Goal: Information Seeking & Learning: Check status

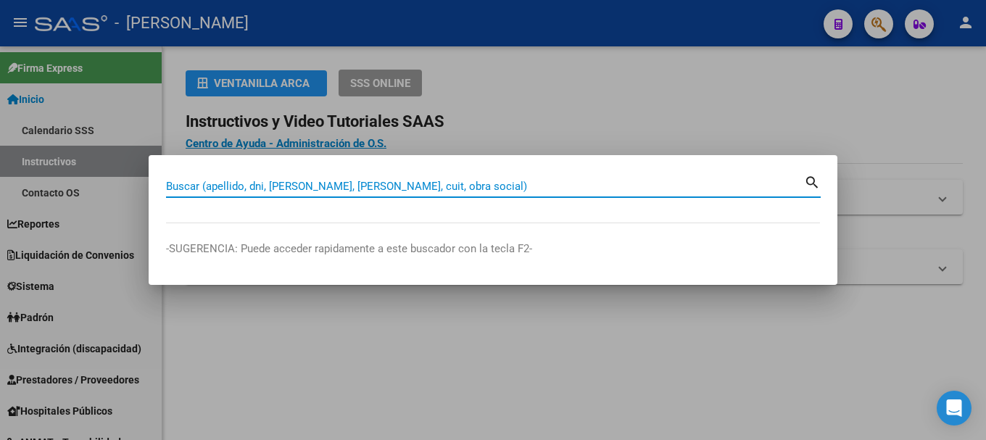
paste input "24365997914"
type input "24365997914"
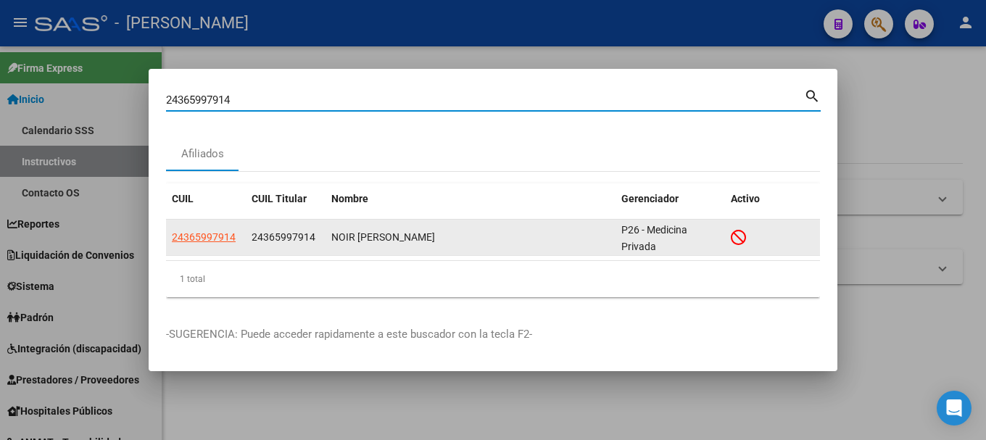
click at [211, 228] on datatable-body-cell "24365997914" at bounding box center [206, 238] width 80 height 36
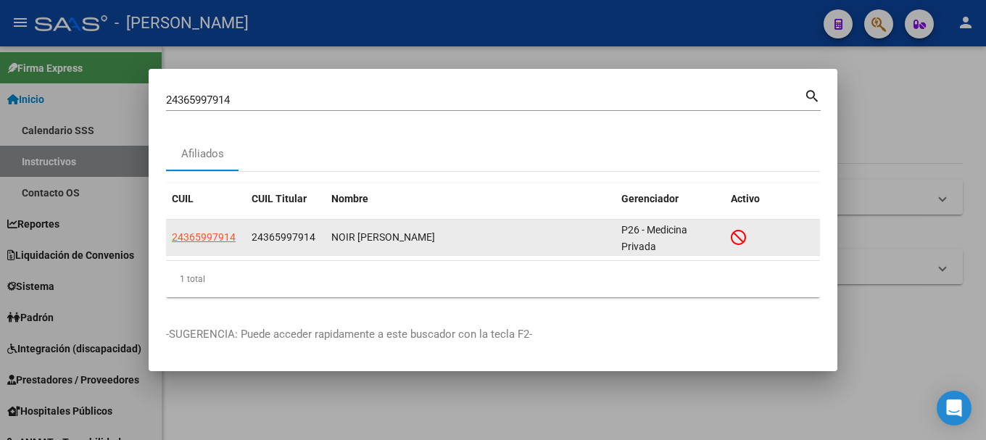
click at [210, 237] on span "24365997914" at bounding box center [204, 237] width 64 height 12
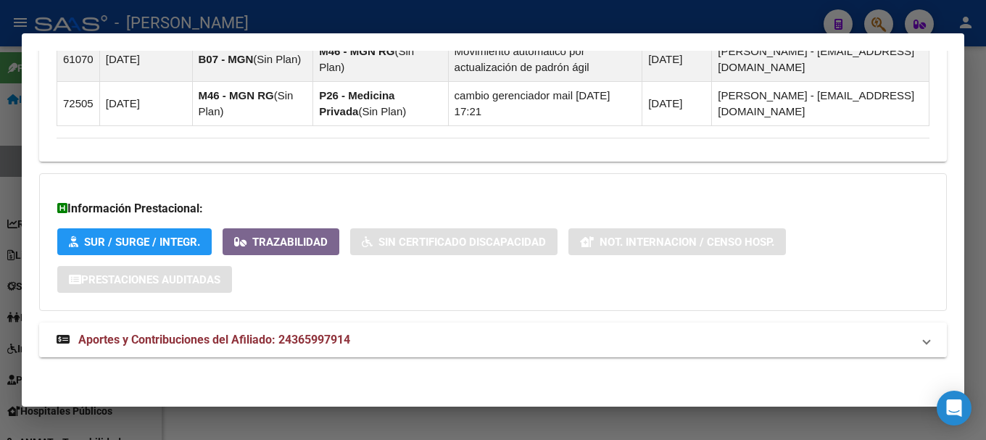
click at [313, 348] on strong "Aportes y Contribuciones del Afiliado: 24365997914" at bounding box center [204, 339] width 294 height 17
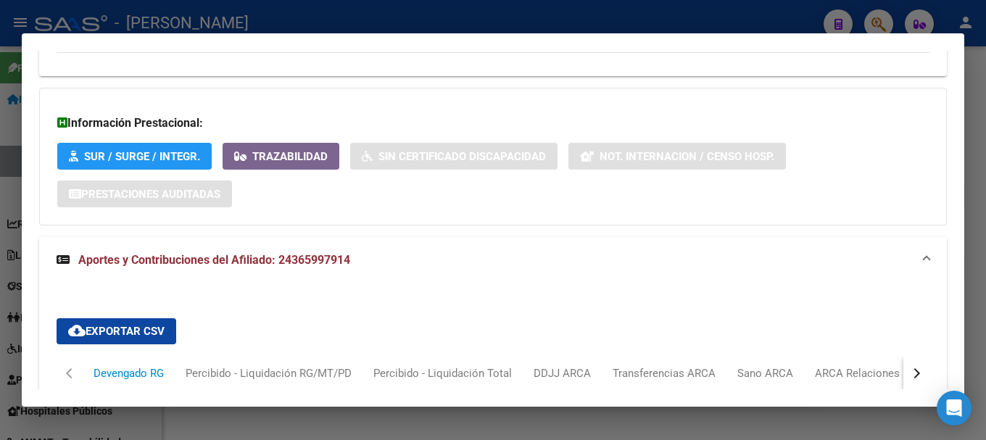
scroll to position [1390, 0]
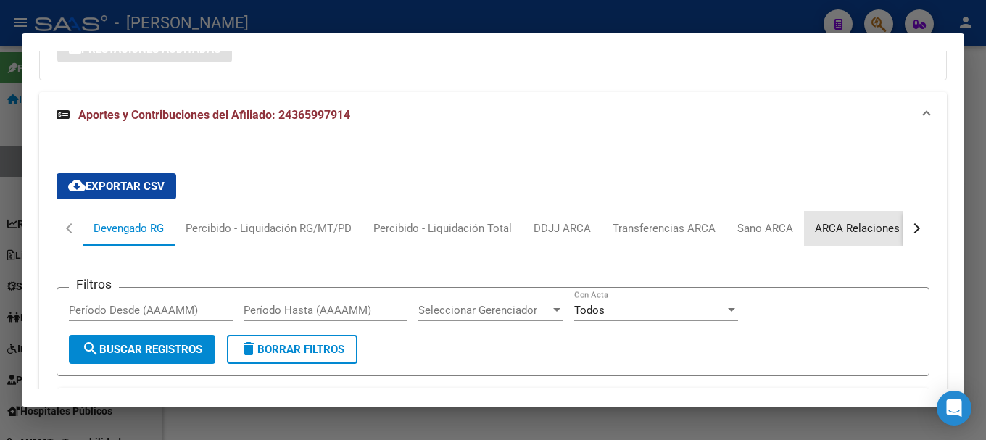
click at [840, 220] on div "ARCA Relaciones Laborales" at bounding box center [883, 228] width 136 height 16
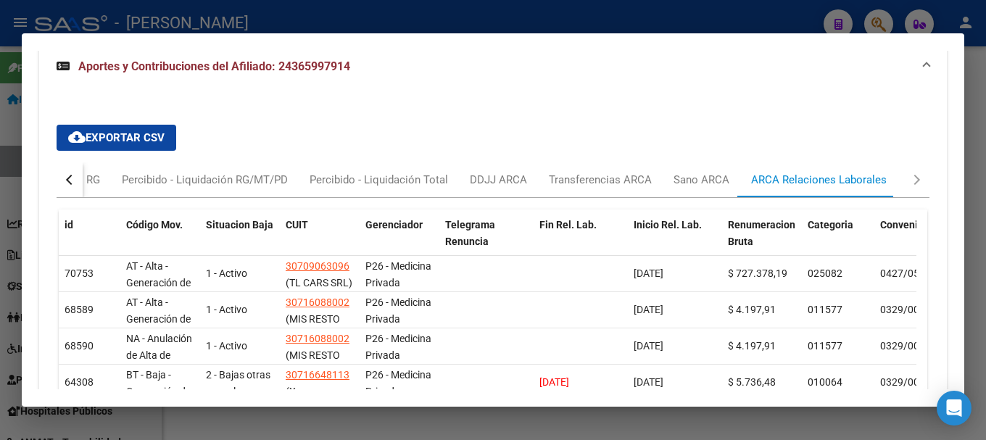
scroll to position [1317, 0]
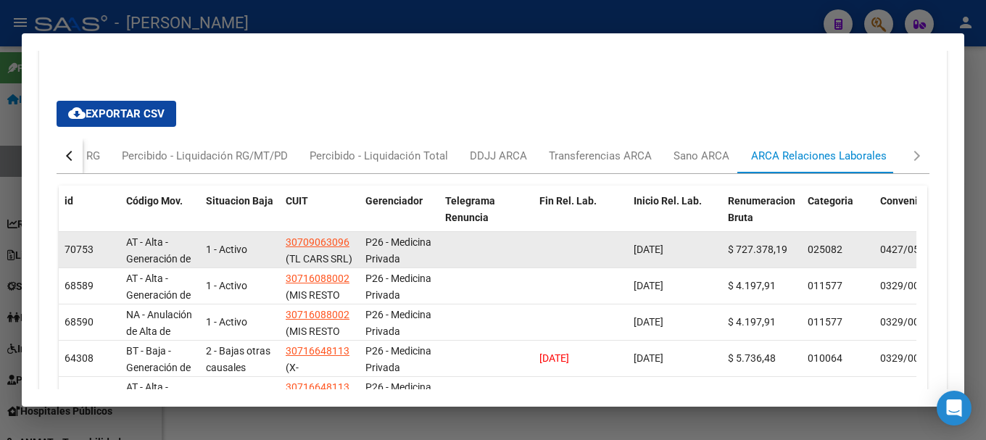
click at [325, 258] on span "(TL CARS SRL)" at bounding box center [319, 259] width 67 height 12
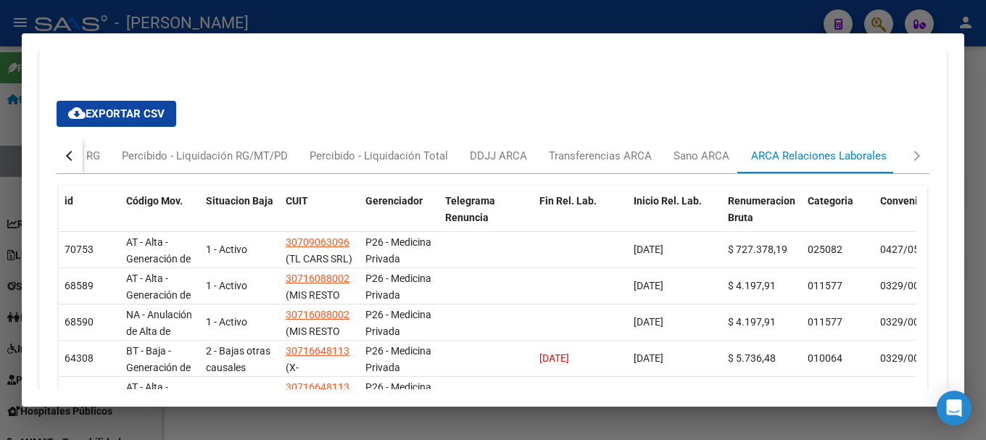
click at [0, 244] on div at bounding box center [493, 220] width 986 height 440
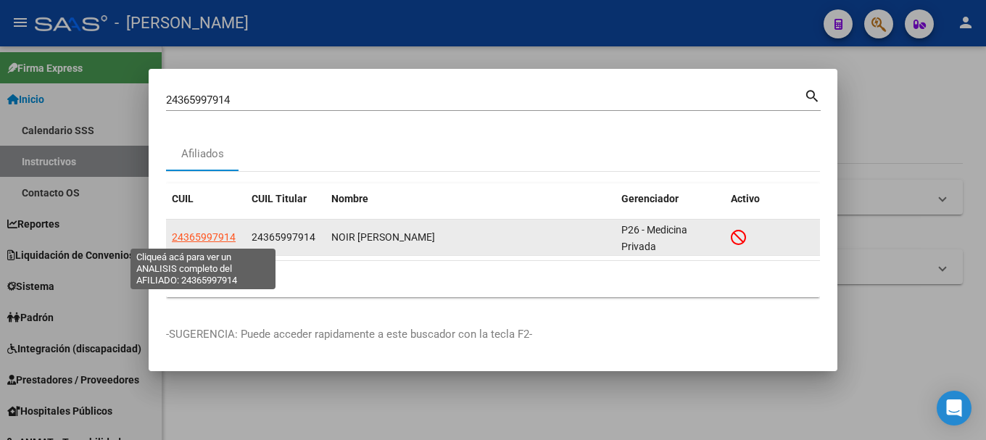
click at [187, 239] on span "24365997914" at bounding box center [204, 237] width 64 height 12
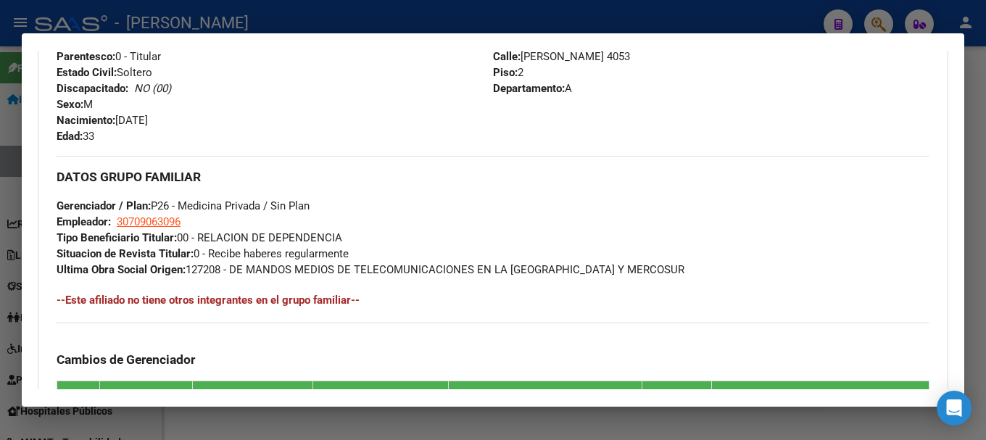
scroll to position [1014, 0]
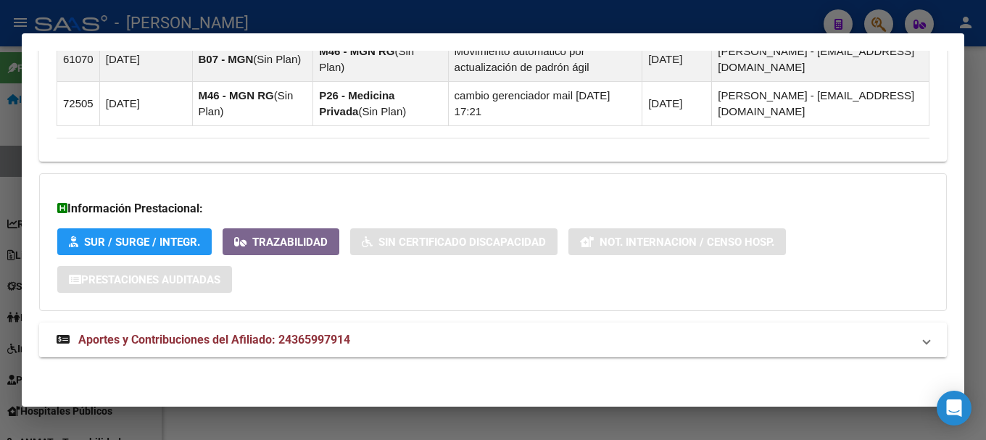
click at [369, 340] on mat-panel-title "Aportes y Contribuciones del Afiliado: 24365997914" at bounding box center [485, 339] width 856 height 17
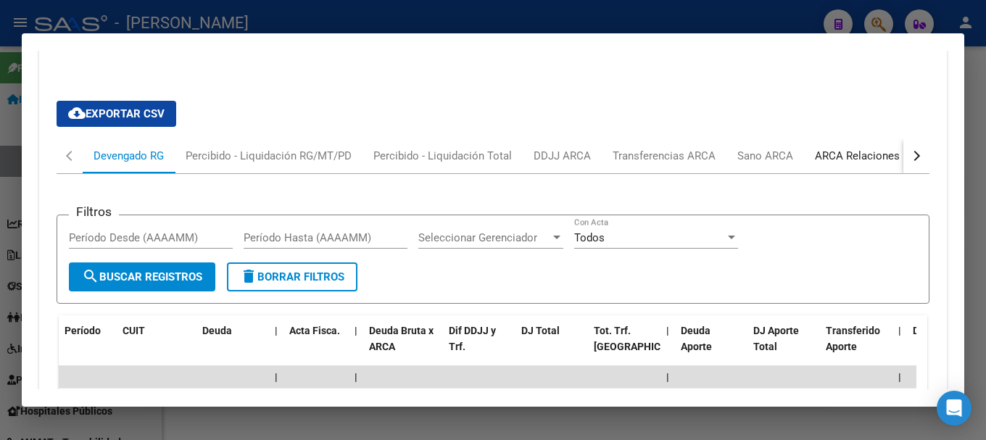
drag, startPoint x: 818, startPoint y: 149, endPoint x: 788, endPoint y: 156, distance: 30.6
click at [818, 149] on div "ARCA Relaciones Laborales" at bounding box center [883, 156] width 136 height 16
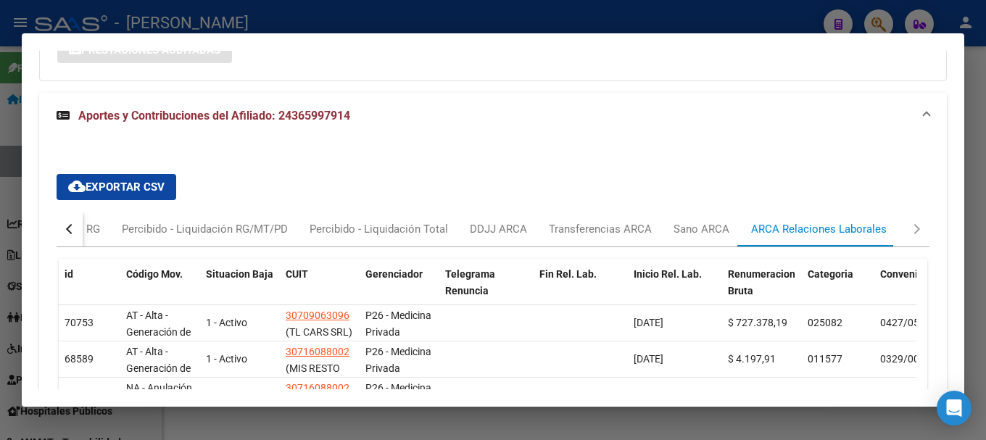
scroll to position [1317, 0]
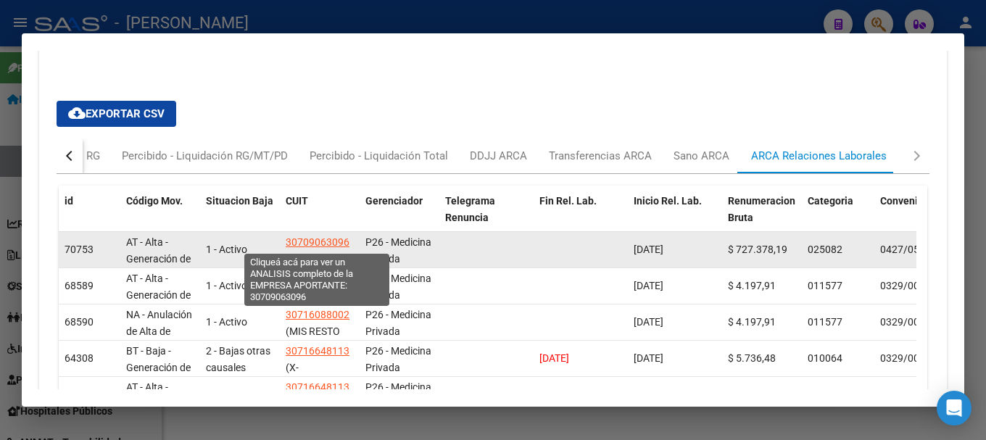
click at [298, 247] on span "30709063096" at bounding box center [318, 242] width 64 height 12
type textarea "30709063096"
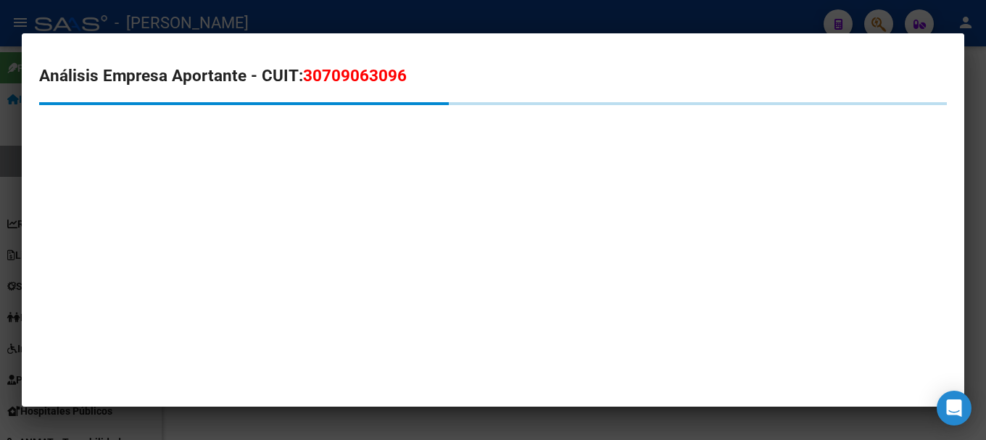
click at [336, 71] on span "30709063096" at bounding box center [355, 75] width 104 height 19
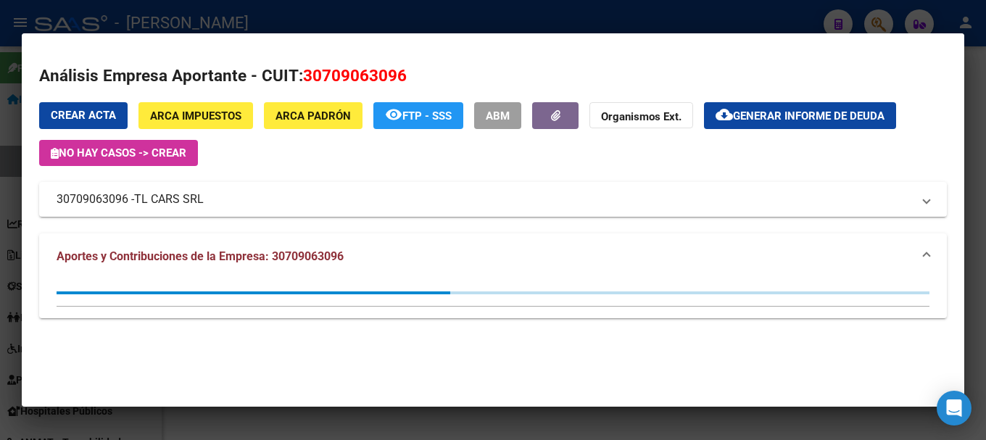
copy span "30709063096"
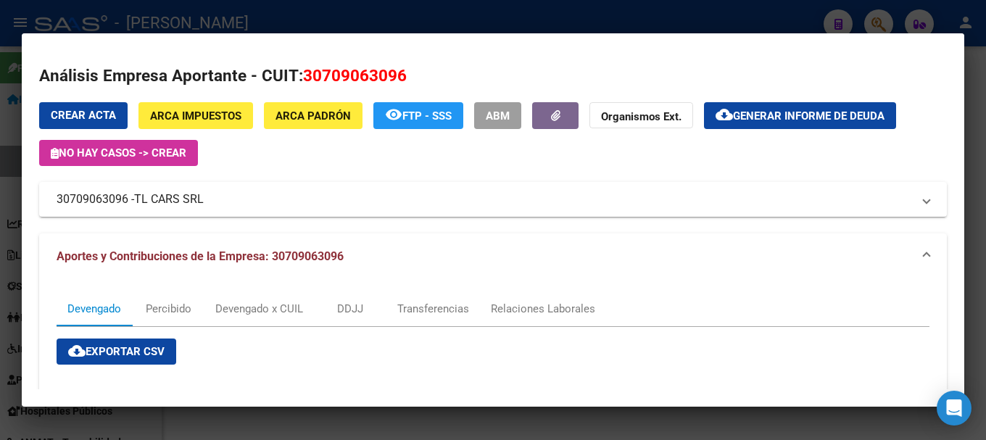
click at [392, 15] on div at bounding box center [493, 220] width 986 height 440
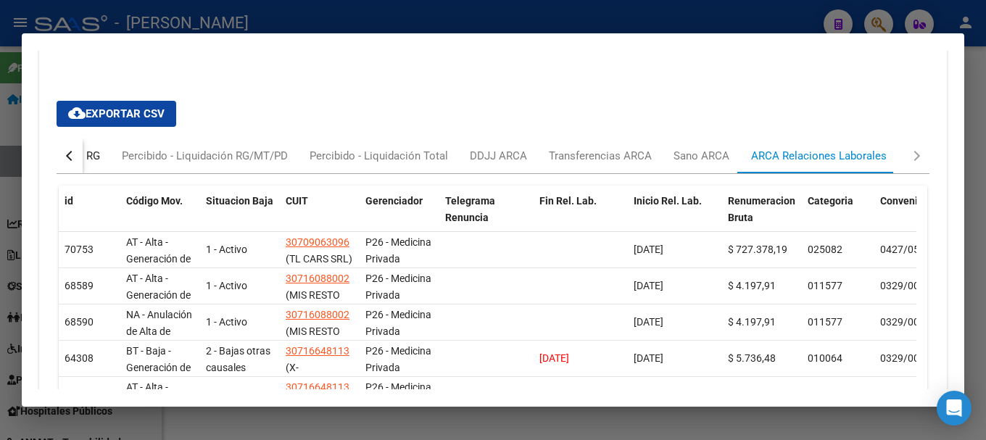
click at [91, 157] on div "Devengado RG" at bounding box center [65, 156] width 70 height 16
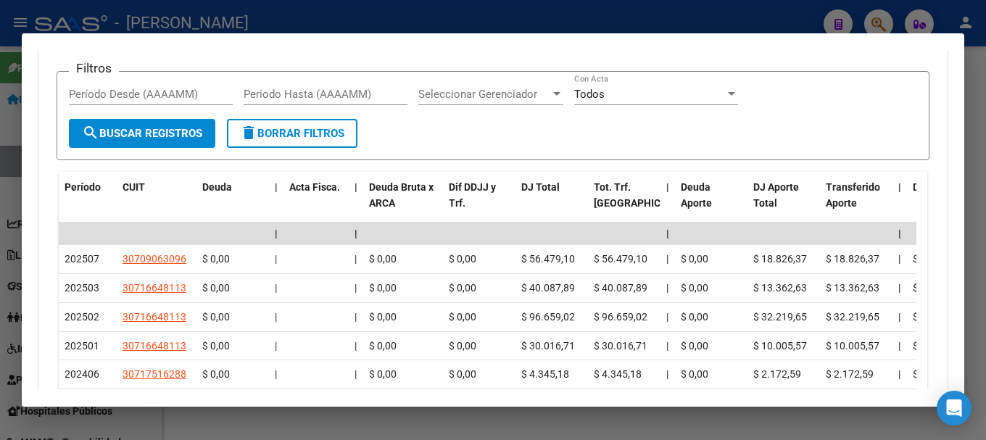
scroll to position [1462, 0]
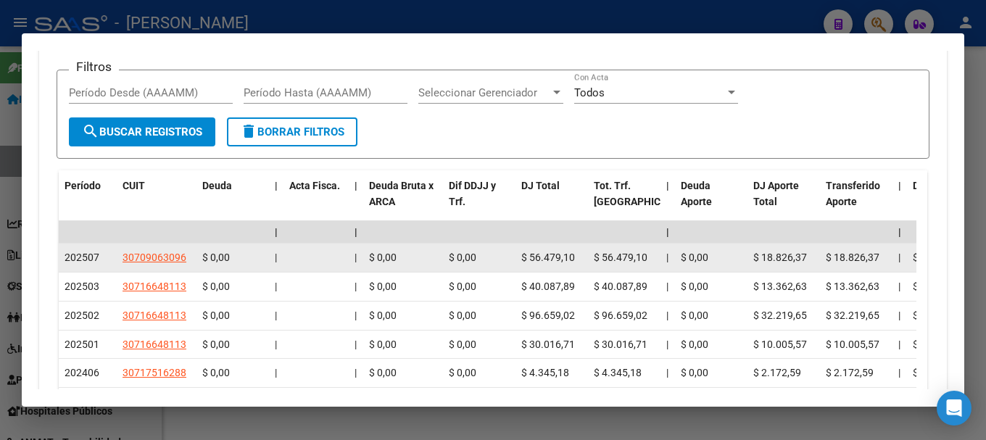
click at [153, 249] on datatable-body-cell "30709063096" at bounding box center [157, 258] width 80 height 28
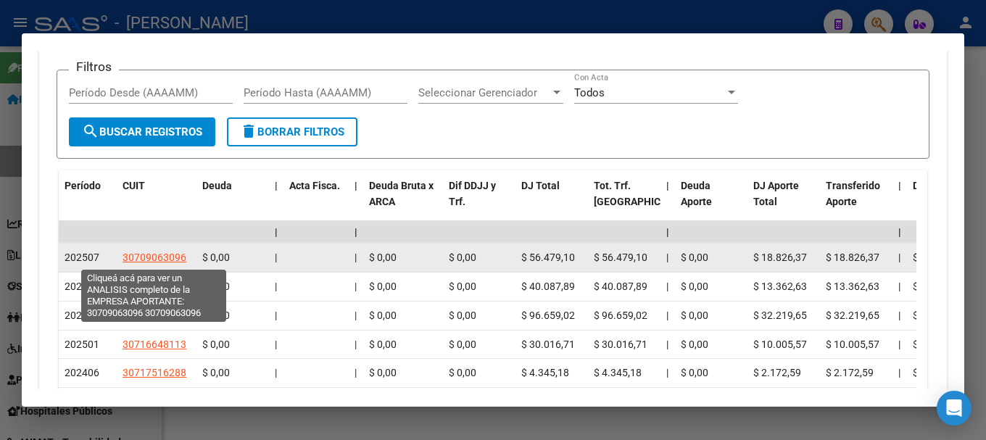
click at [152, 252] on span "30709063096" at bounding box center [155, 258] width 64 height 12
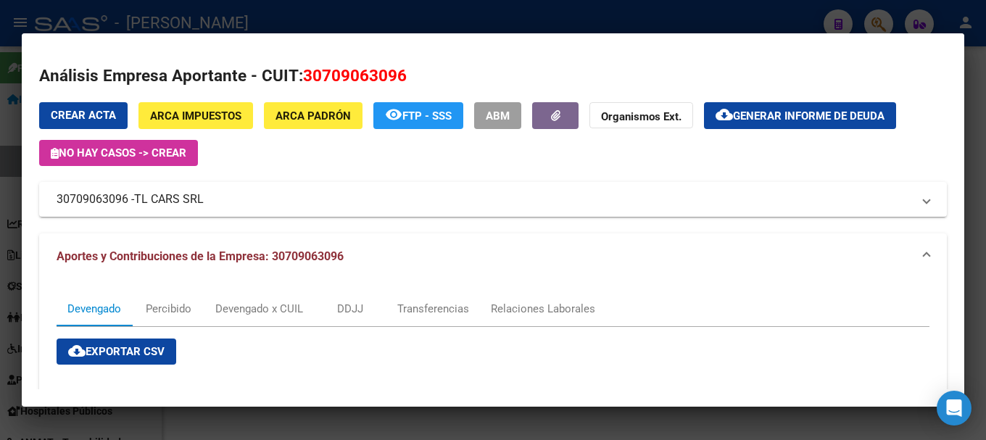
click at [0, 215] on div at bounding box center [493, 220] width 986 height 440
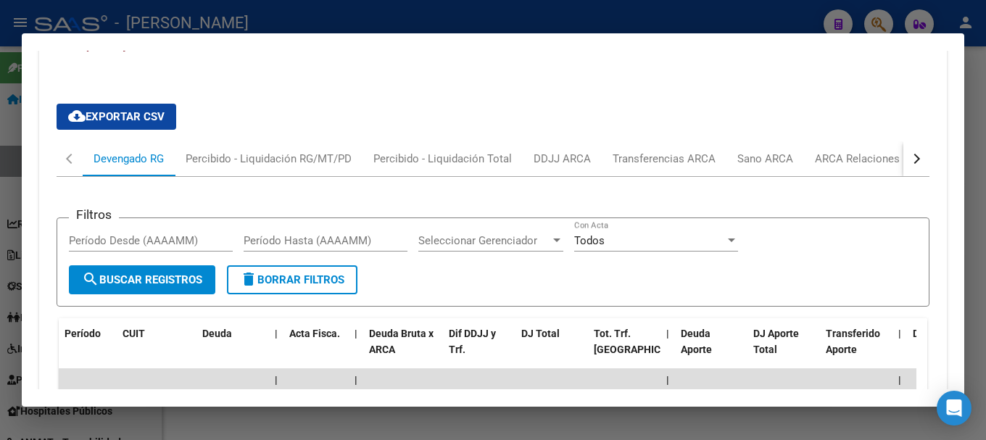
scroll to position [1291, 0]
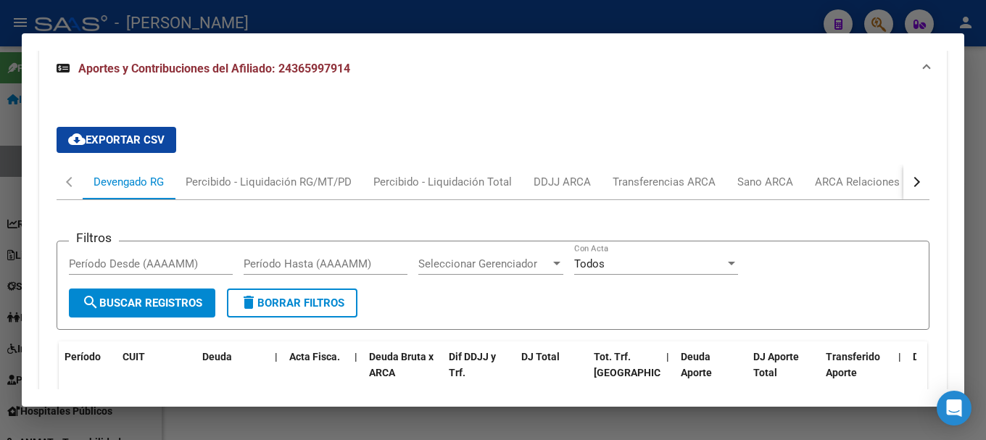
click at [473, 12] on div at bounding box center [493, 220] width 986 height 440
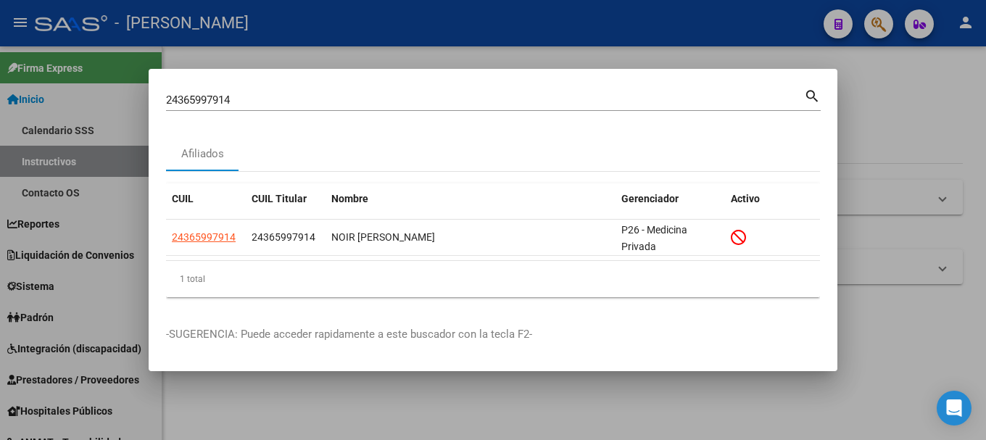
click at [254, 98] on input "24365997914" at bounding box center [485, 100] width 638 height 13
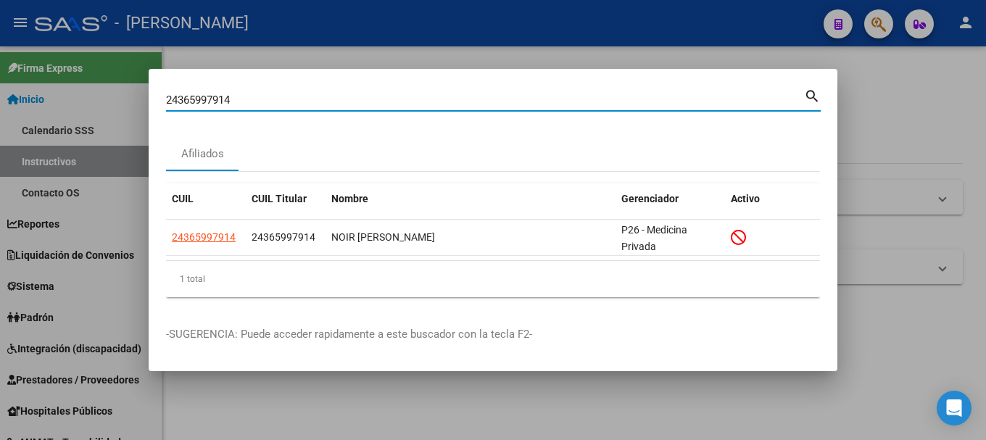
click at [254, 98] on input "24365997914" at bounding box center [485, 100] width 638 height 13
